Goal: Task Accomplishment & Management: Manage account settings

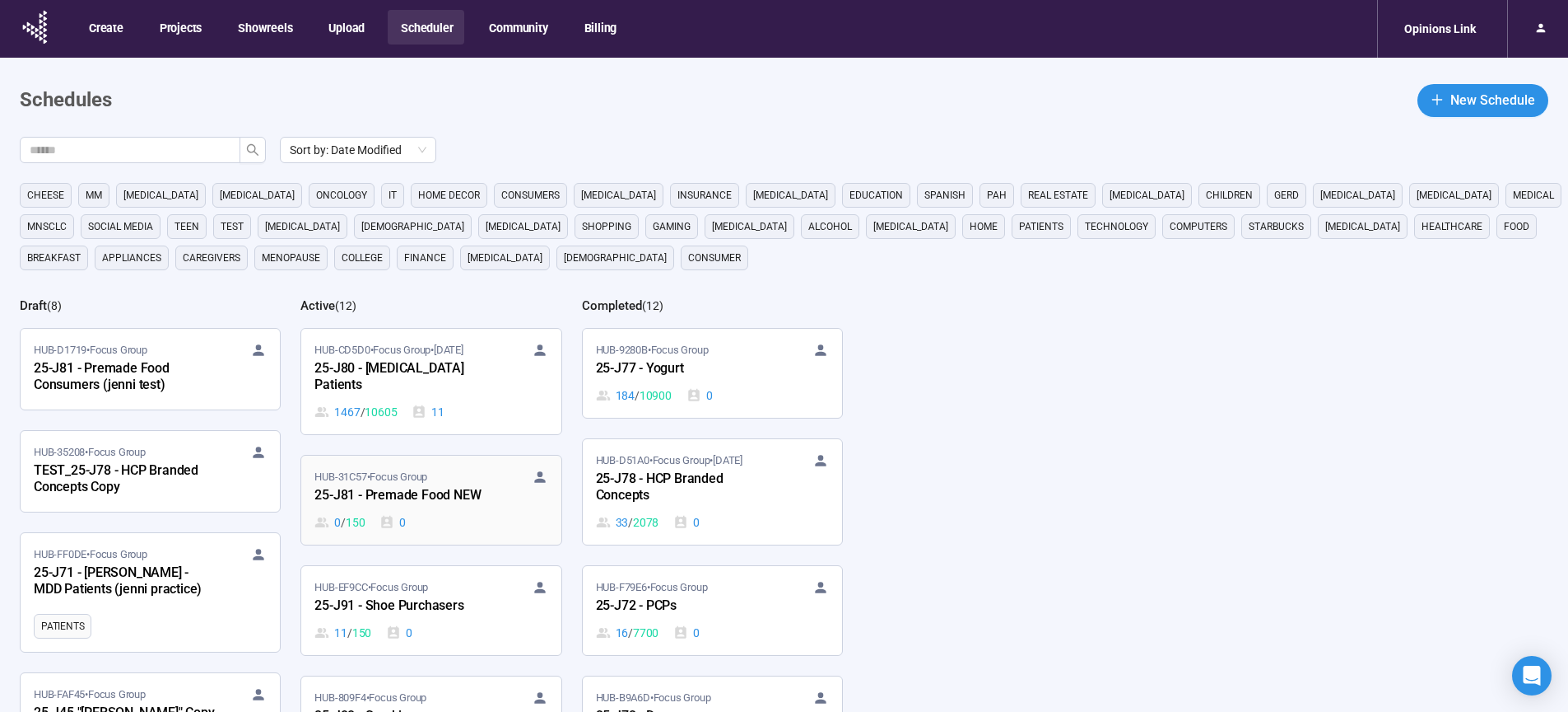
click at [422, 494] on div "25-J81 - Premade Food NEW" at bounding box center [405, 495] width 181 height 21
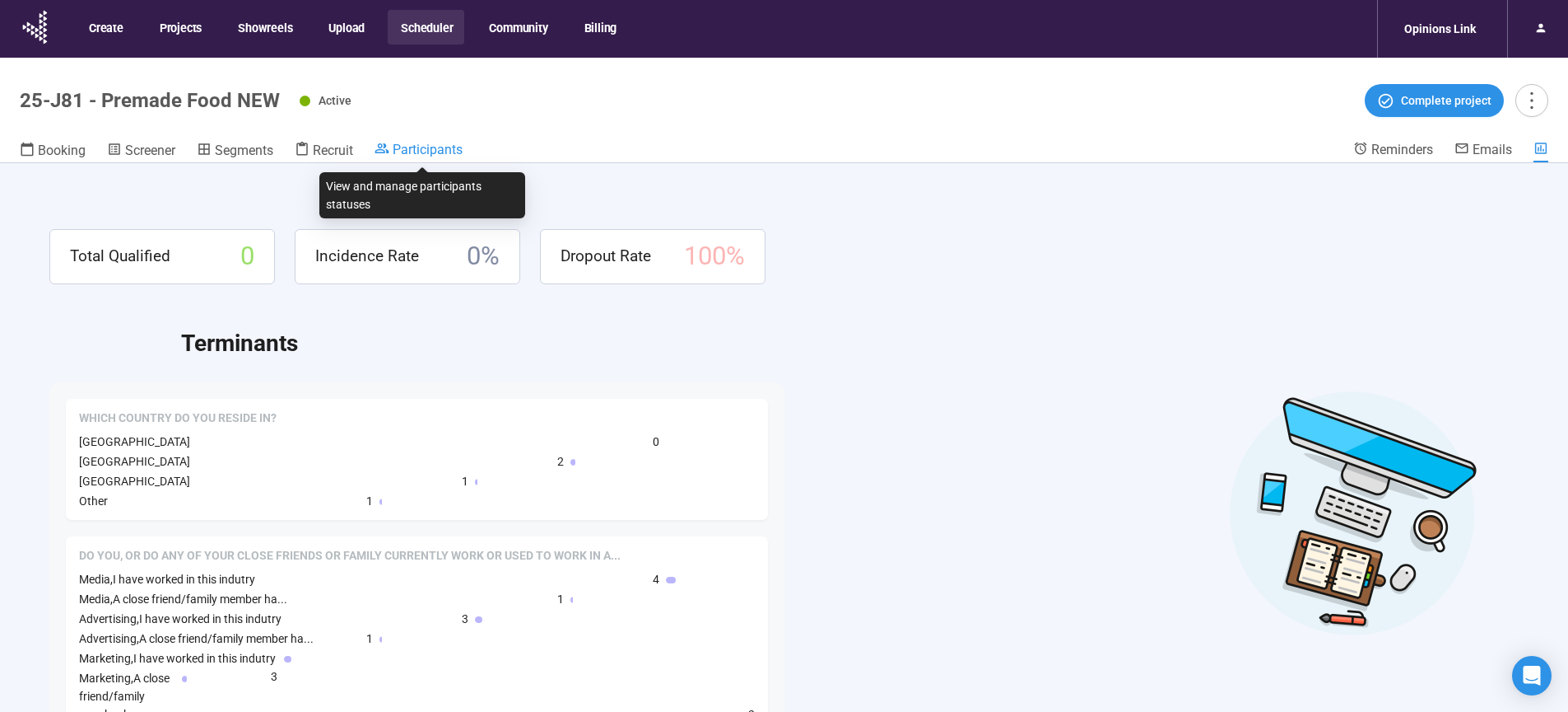
click at [419, 148] on span "Participants" at bounding box center [427, 149] width 70 height 15
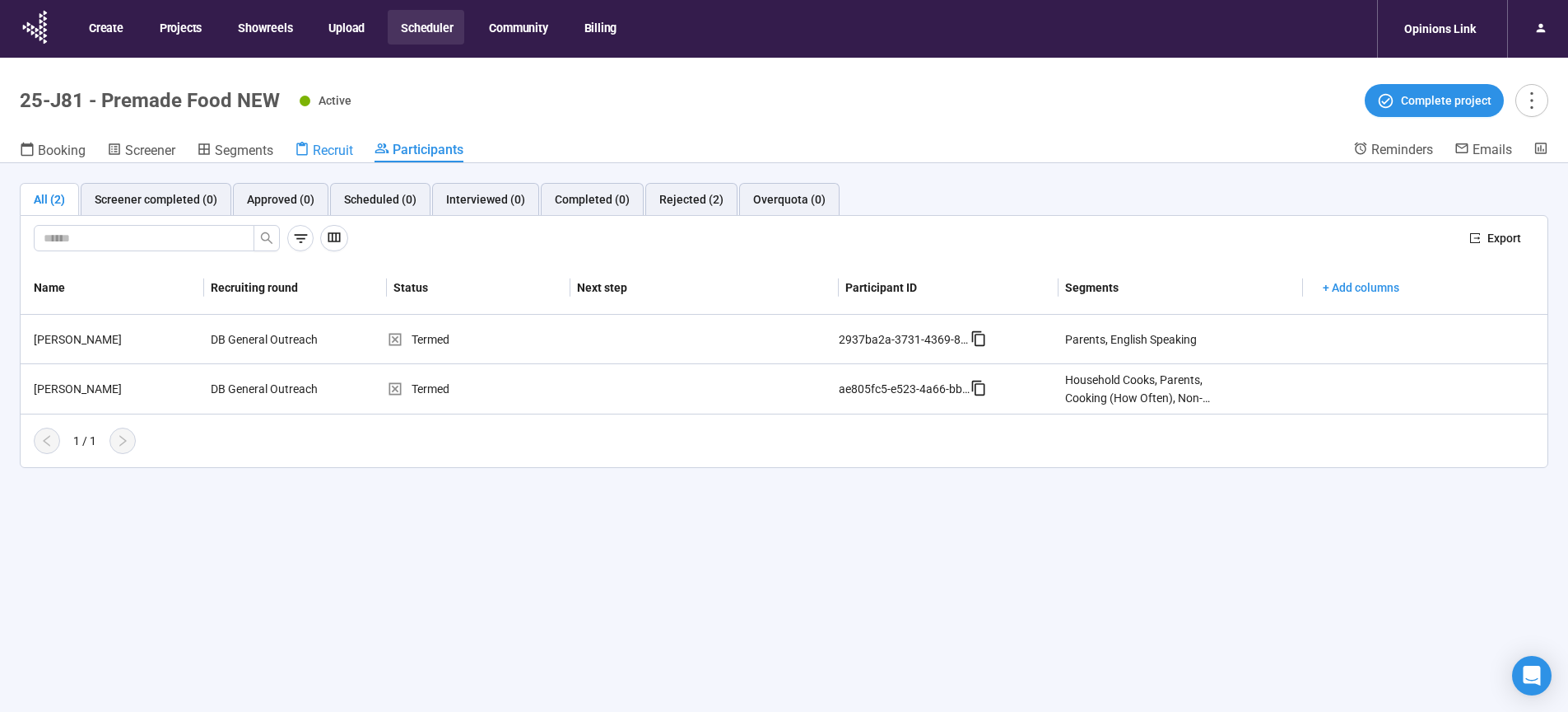
click at [329, 154] on span "Recruit" at bounding box center [333, 150] width 41 height 15
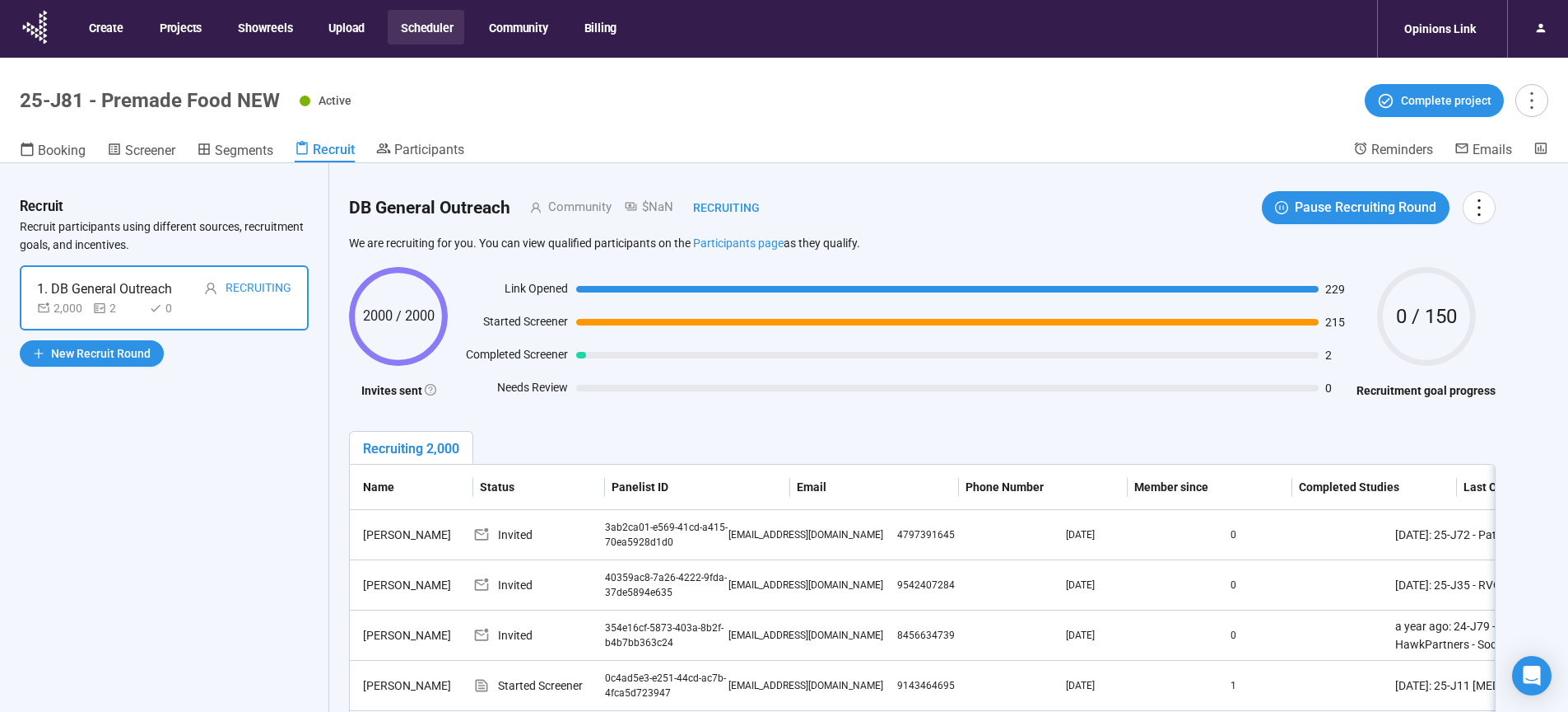
click at [435, 27] on button "Scheduler" at bounding box center [426, 27] width 76 height 35
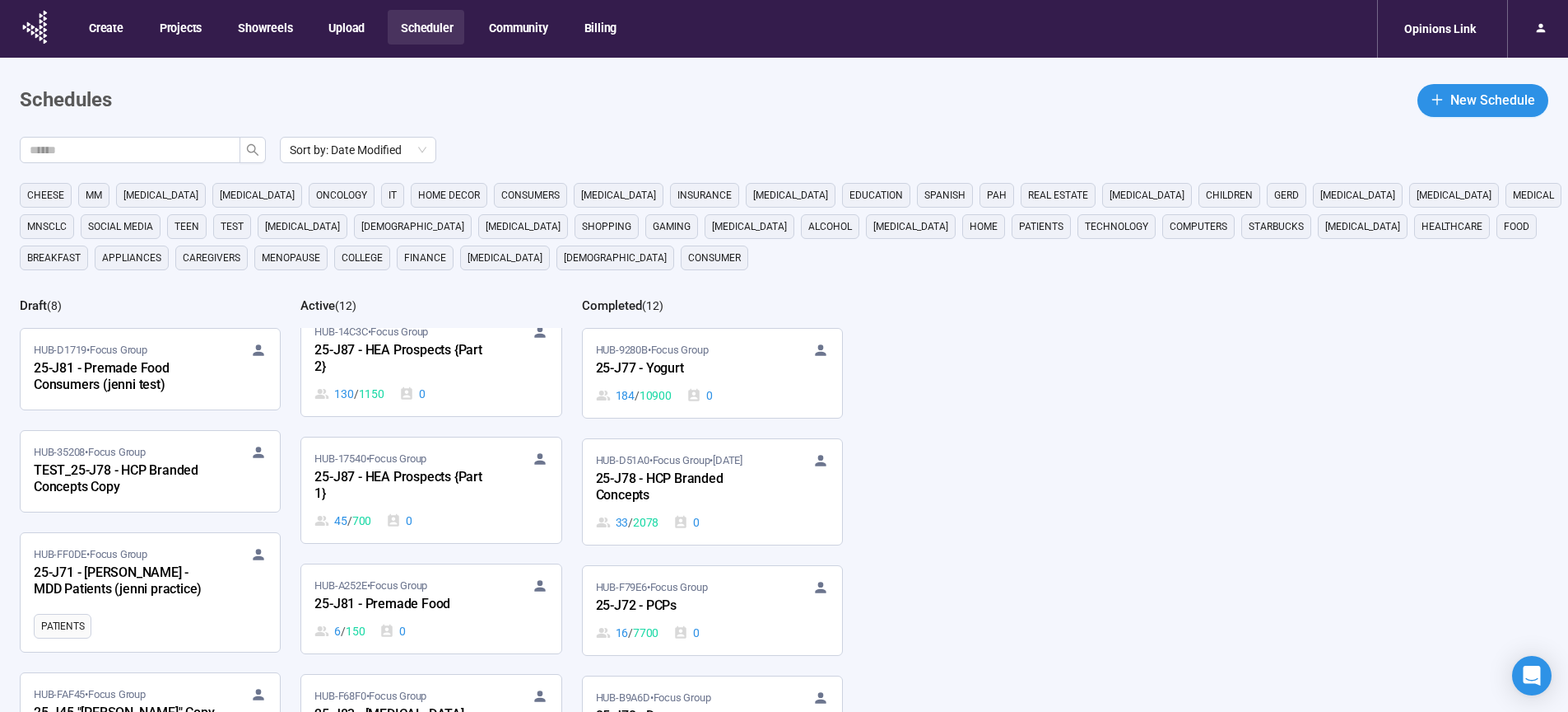
scroll to position [518, 0]
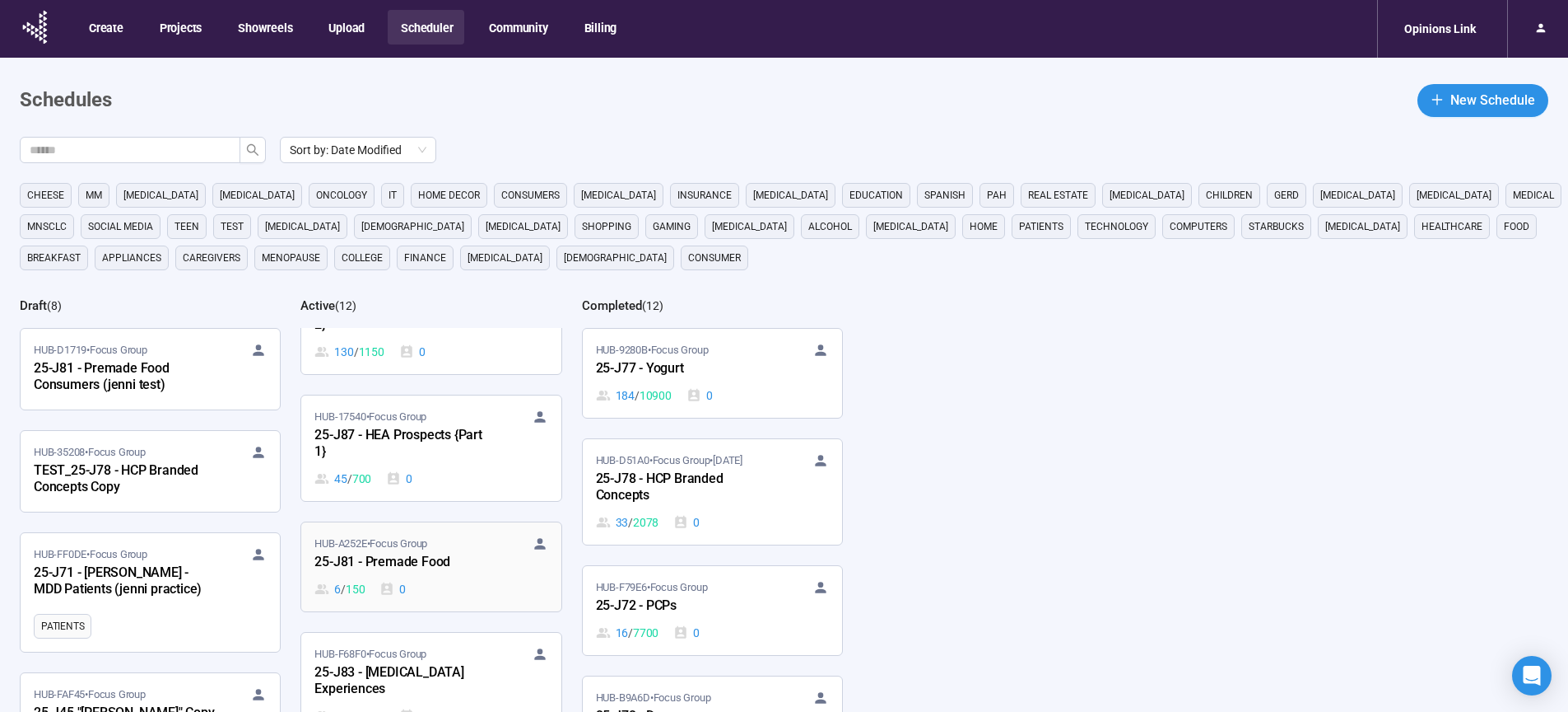
click at [435, 558] on div "25-J81 - Premade Food" at bounding box center [405, 562] width 181 height 21
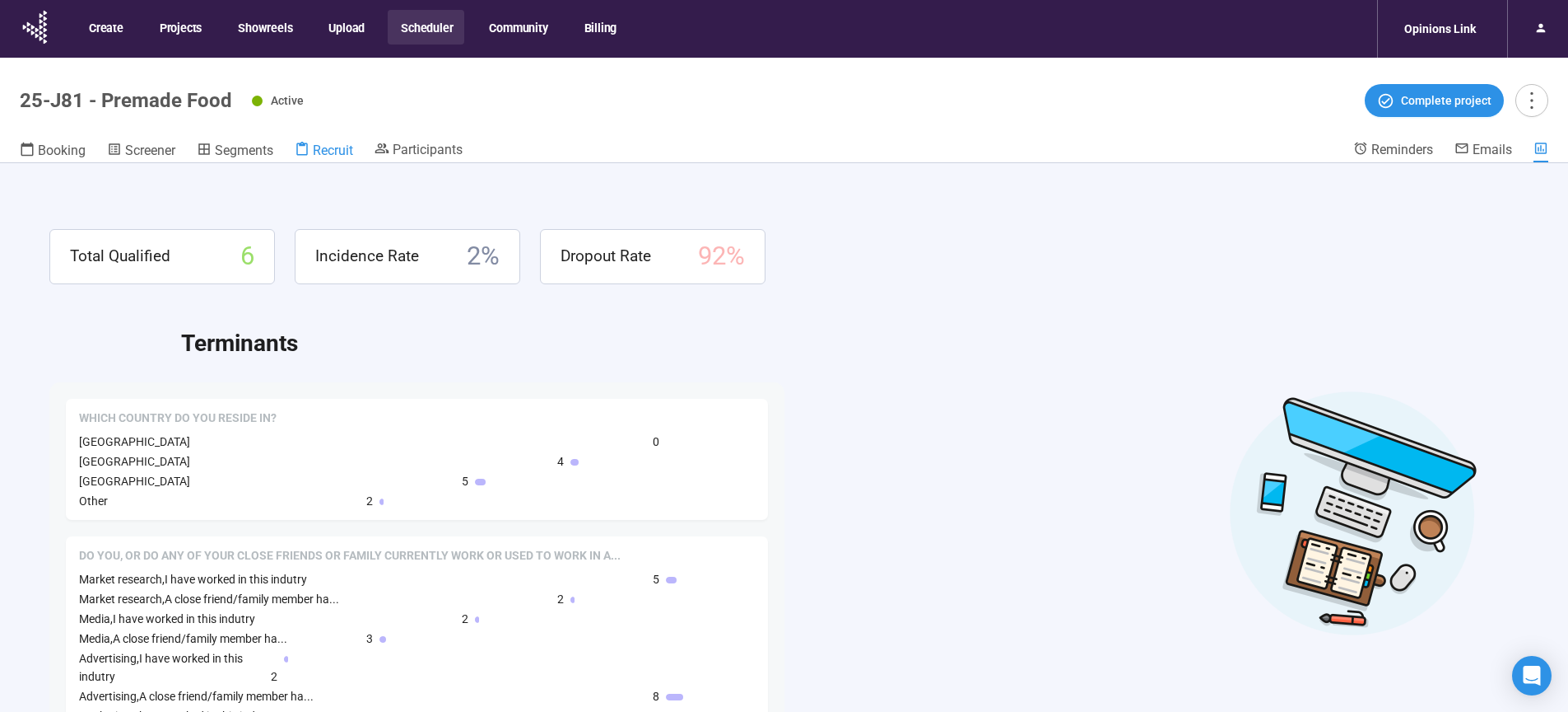
click at [313, 151] on div "Recruit" at bounding box center [324, 149] width 58 height 16
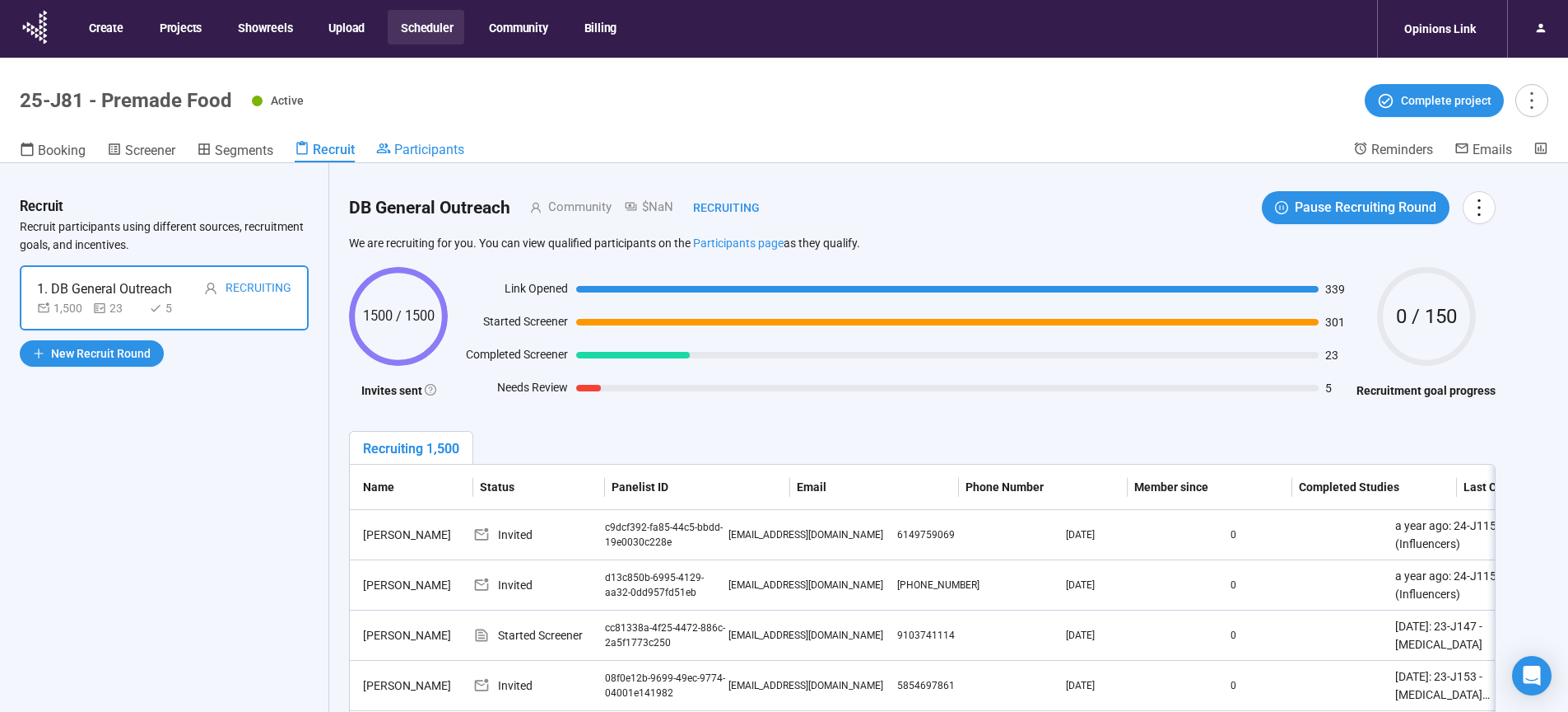
click at [445, 153] on span "Participants" at bounding box center [429, 149] width 70 height 15
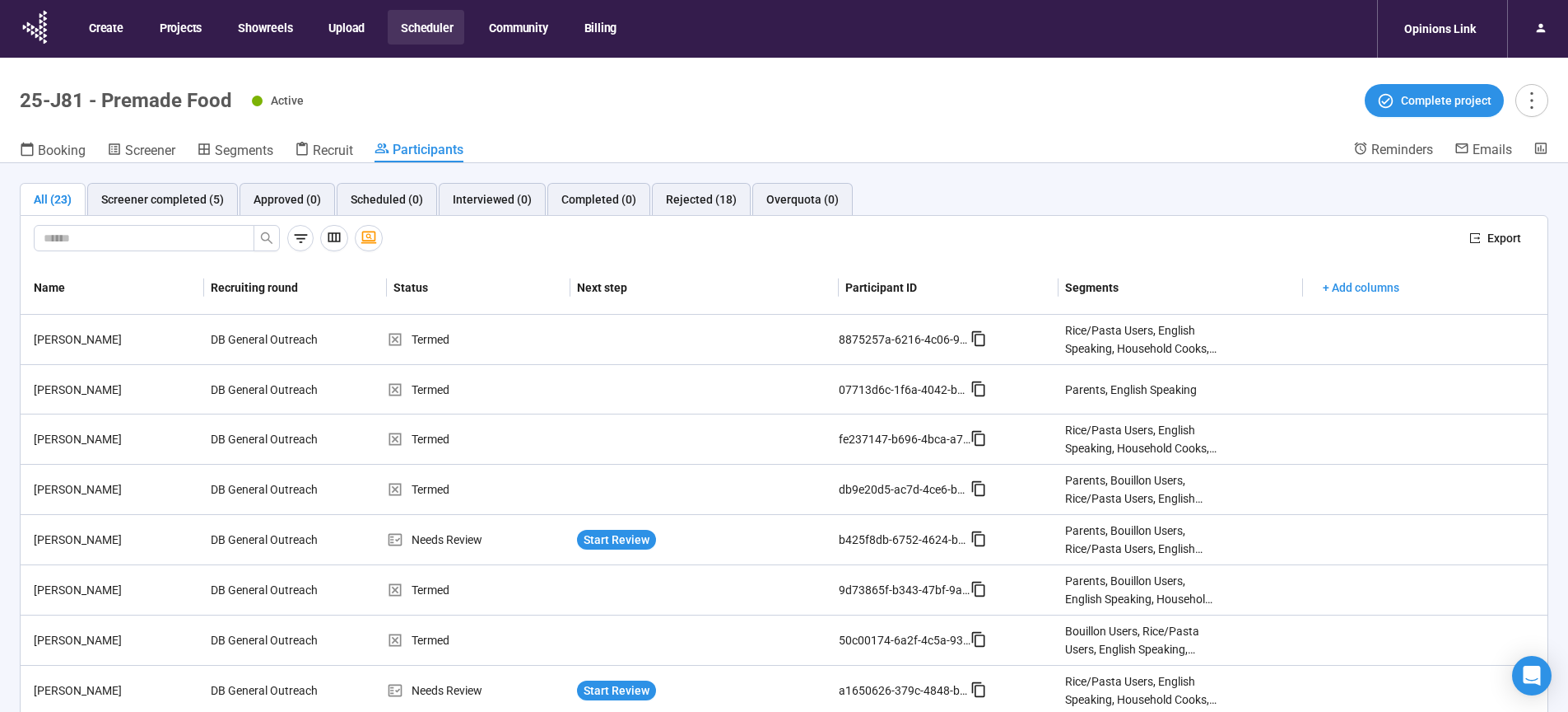
click at [438, 28] on button "Scheduler" at bounding box center [426, 27] width 76 height 35
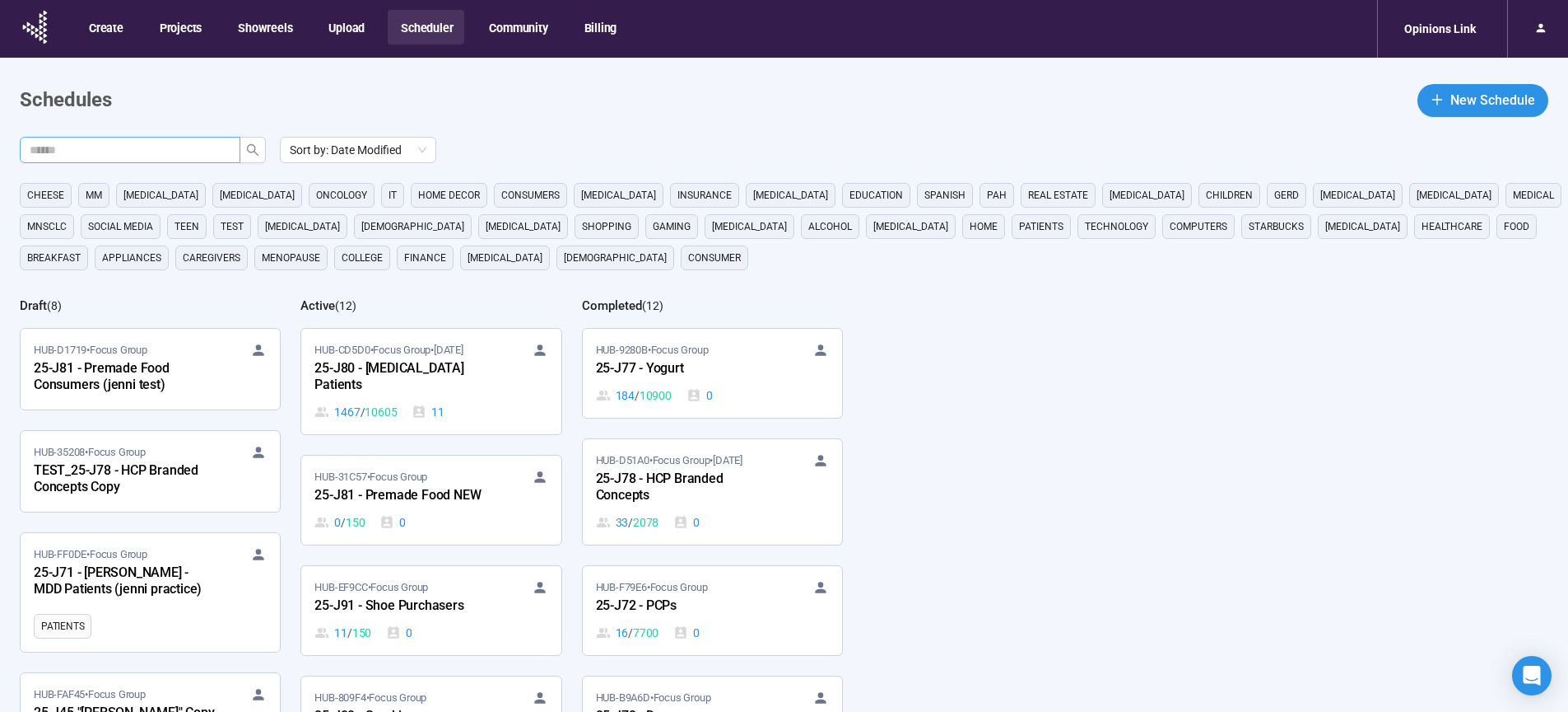
click at [175, 143] on input "text" at bounding box center [124, 149] width 188 height 18
type input "**"
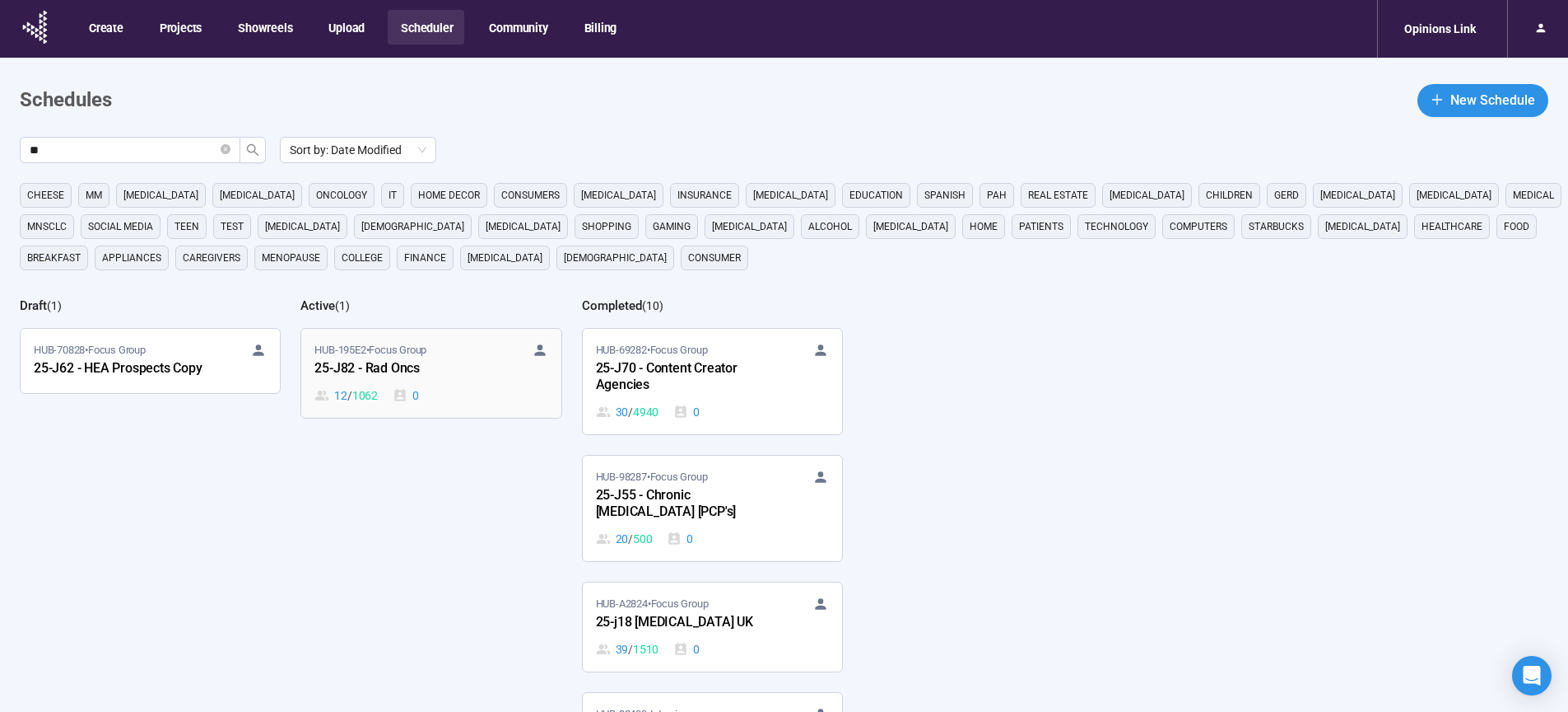
click at [392, 373] on div "25-J82 - Rad Oncs" at bounding box center [405, 369] width 181 height 21
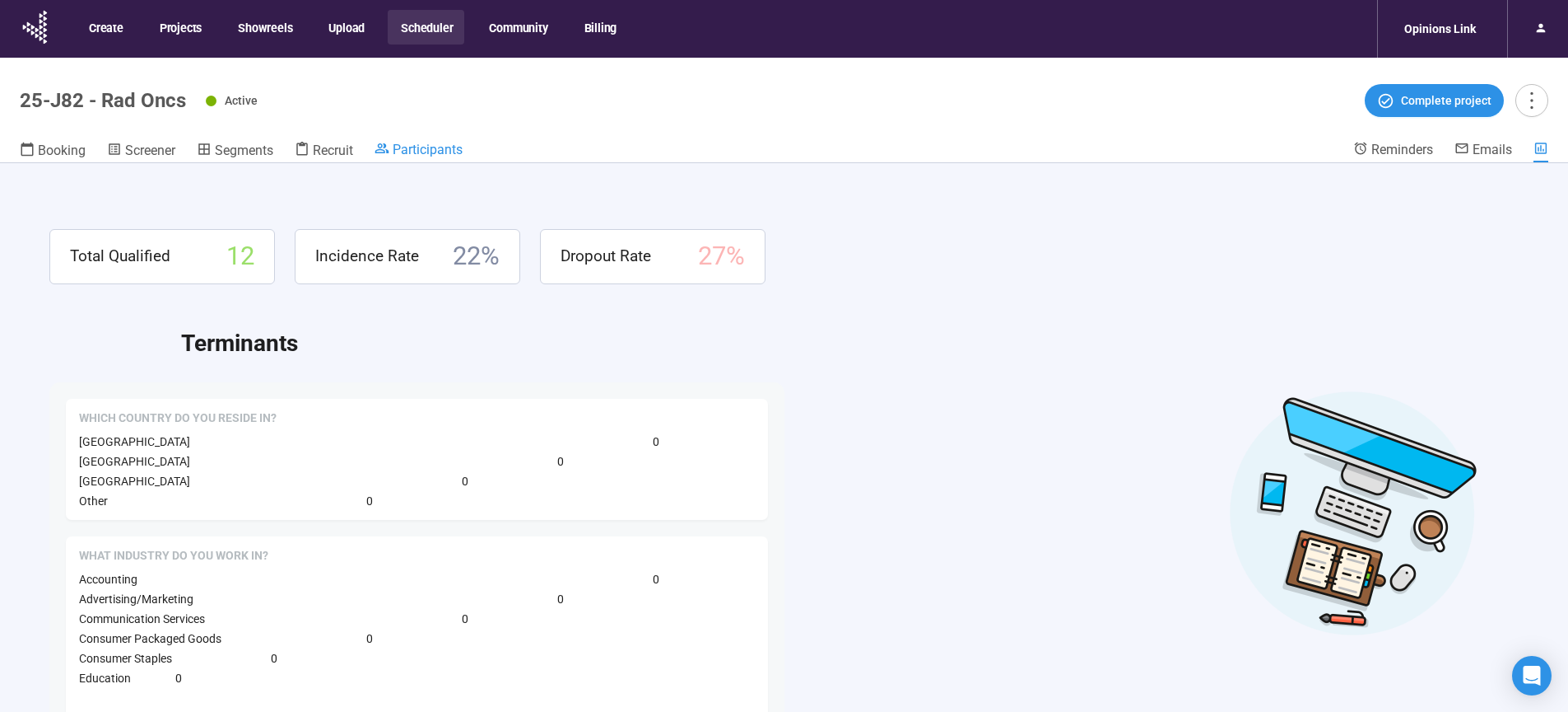
click at [443, 150] on span "Participants" at bounding box center [427, 149] width 70 height 15
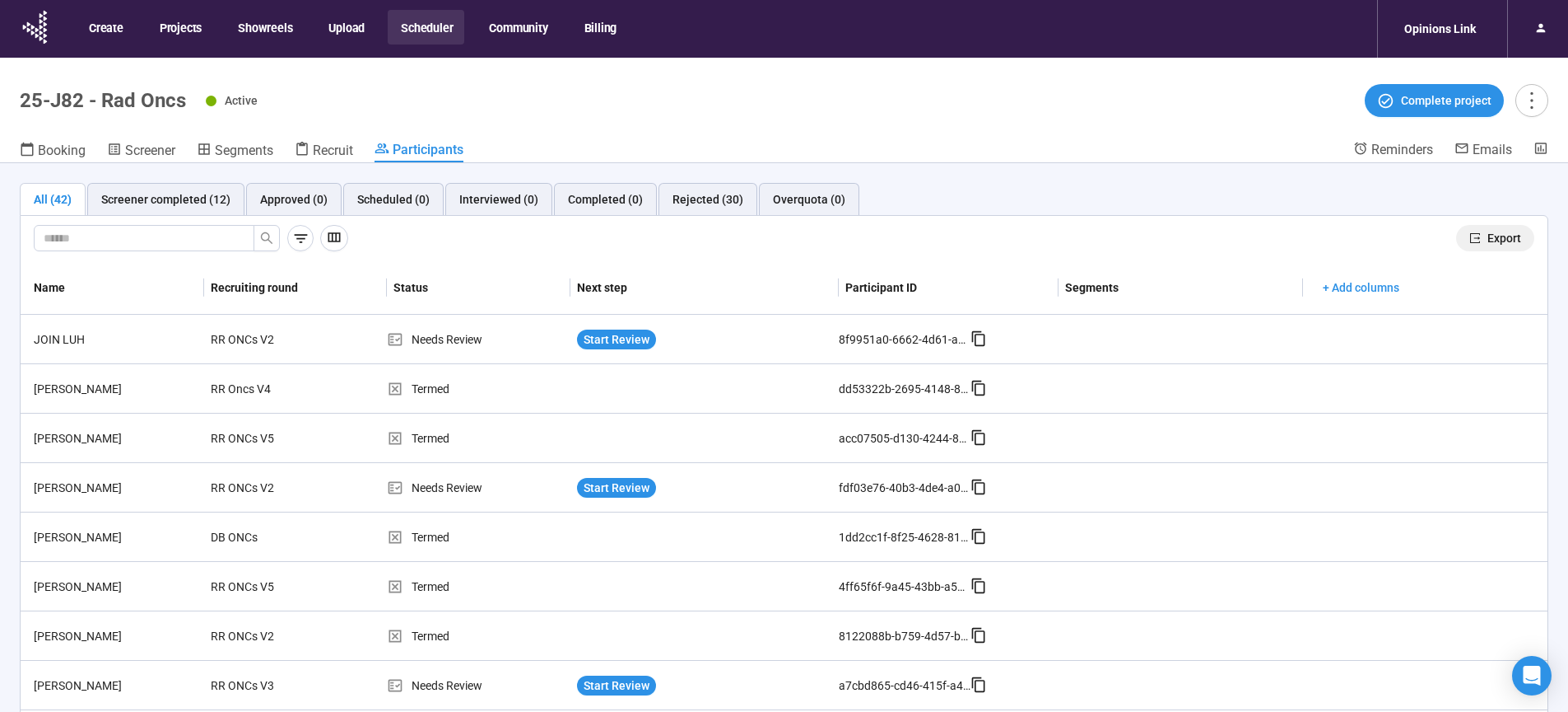
click at [1511, 242] on button "Export" at bounding box center [1495, 237] width 78 height 26
